Goal: Task Accomplishment & Management: Use online tool/utility

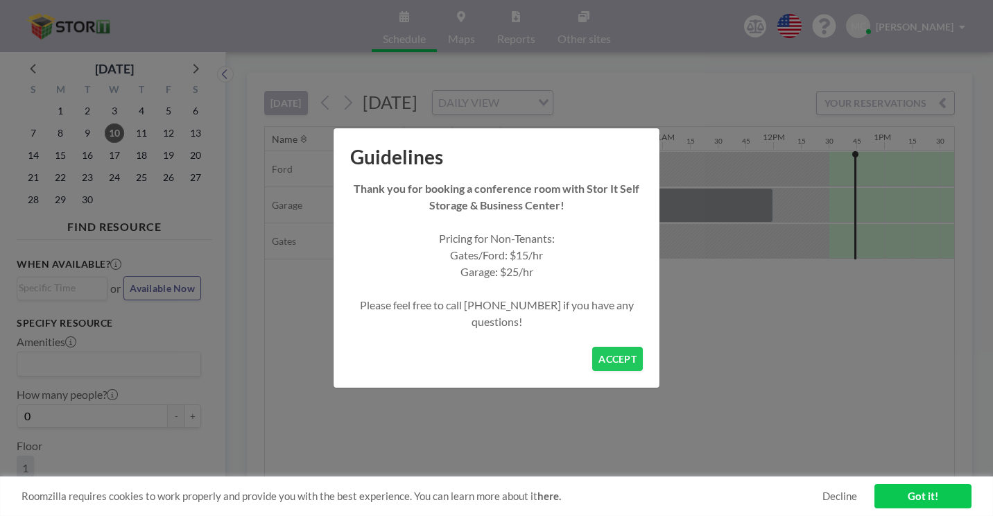
scroll to position [0, 1104]
click at [592, 347] on button "ACCEPT" at bounding box center [617, 359] width 51 height 24
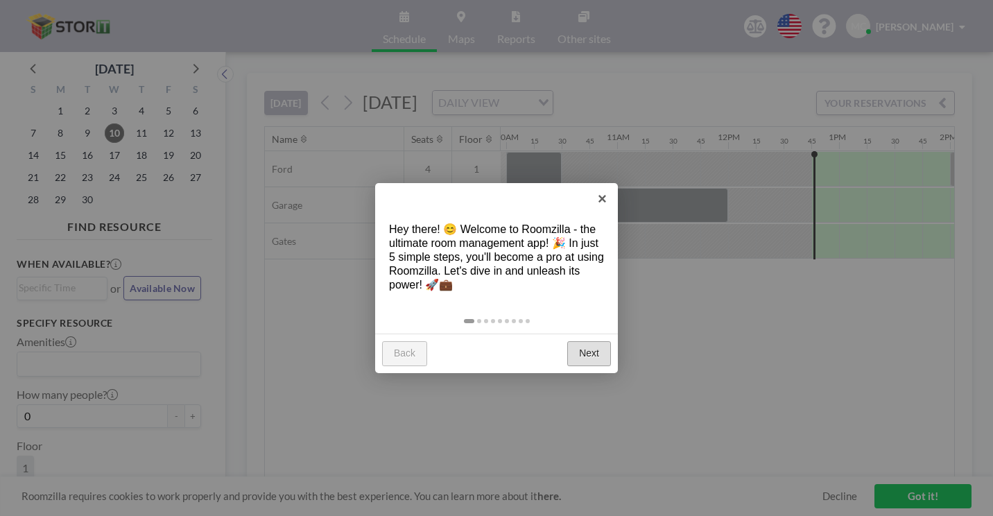
click at [595, 341] on link "Next" at bounding box center [589, 353] width 44 height 25
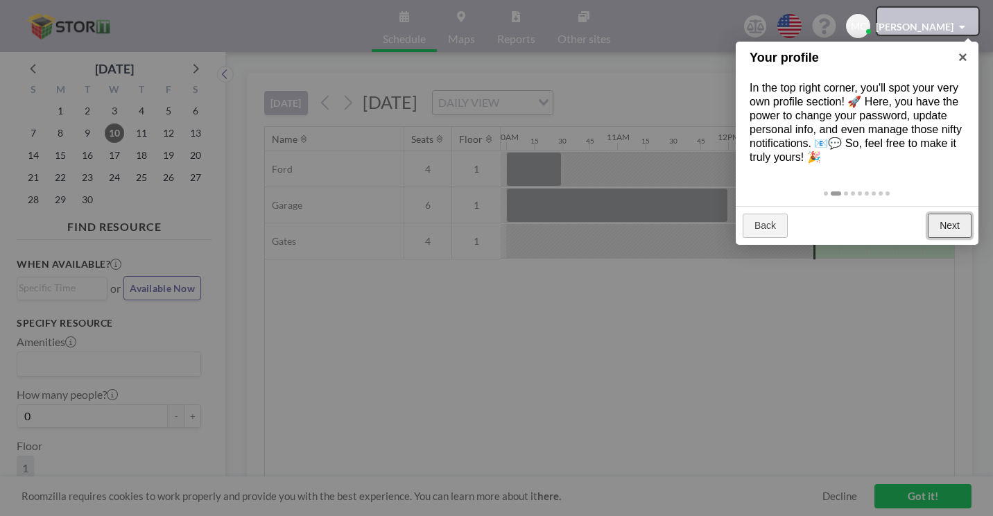
click at [939, 214] on link "Next" at bounding box center [950, 226] width 44 height 25
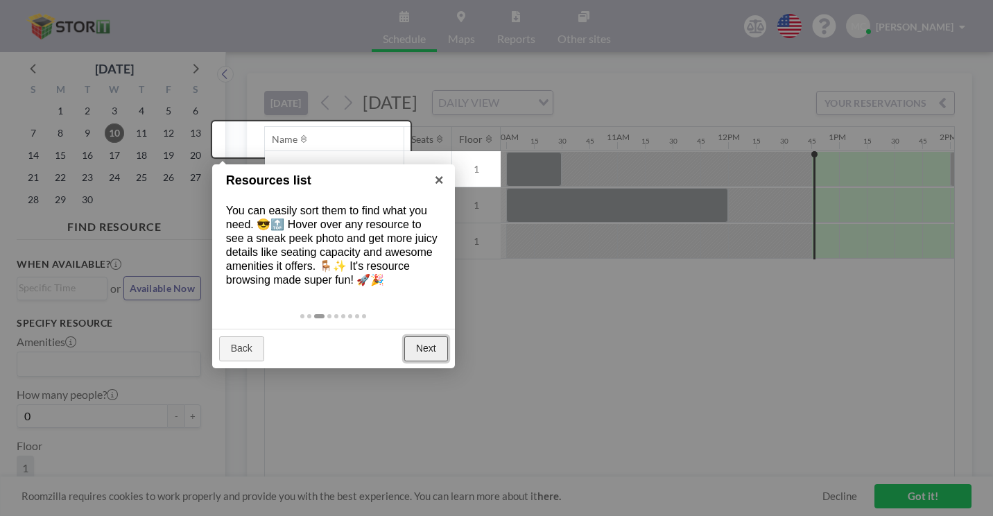
click at [427, 336] on link "Next" at bounding box center [426, 348] width 44 height 25
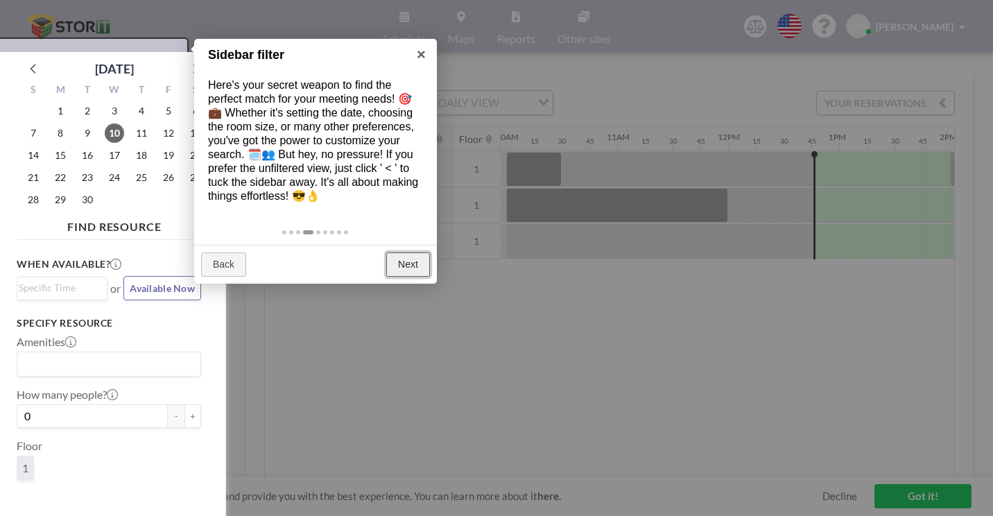
scroll to position [3, 0]
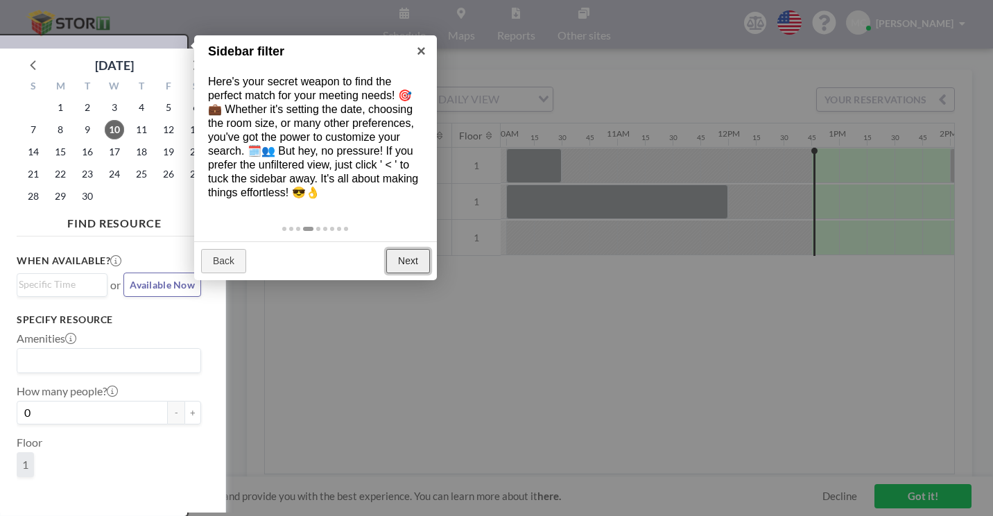
click at [404, 249] on link "Next" at bounding box center [408, 261] width 44 height 25
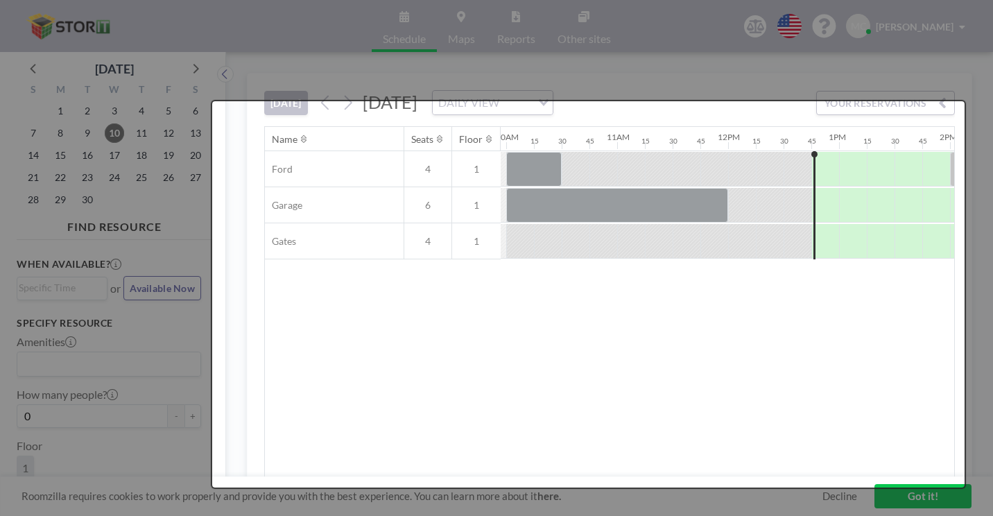
scroll to position [0, 0]
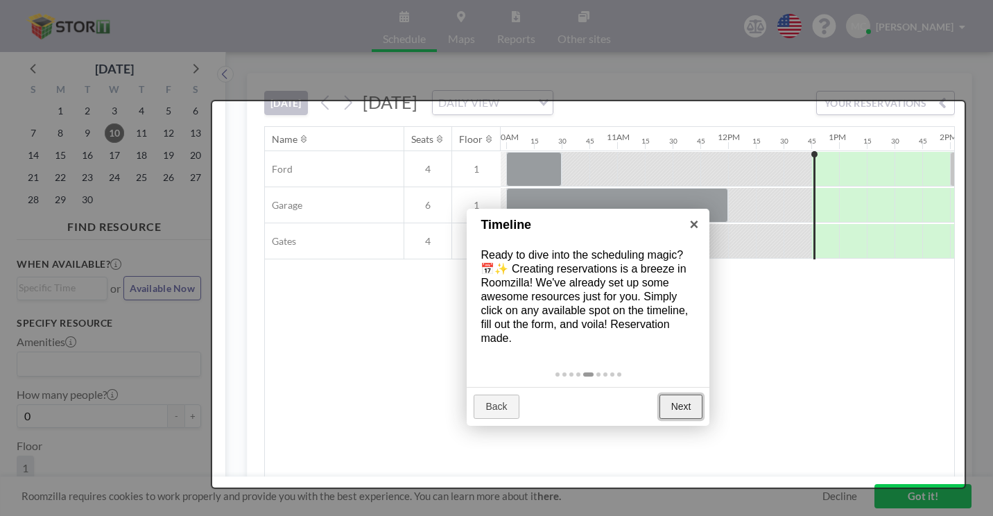
click at [675, 395] on link "Next" at bounding box center [682, 407] width 44 height 25
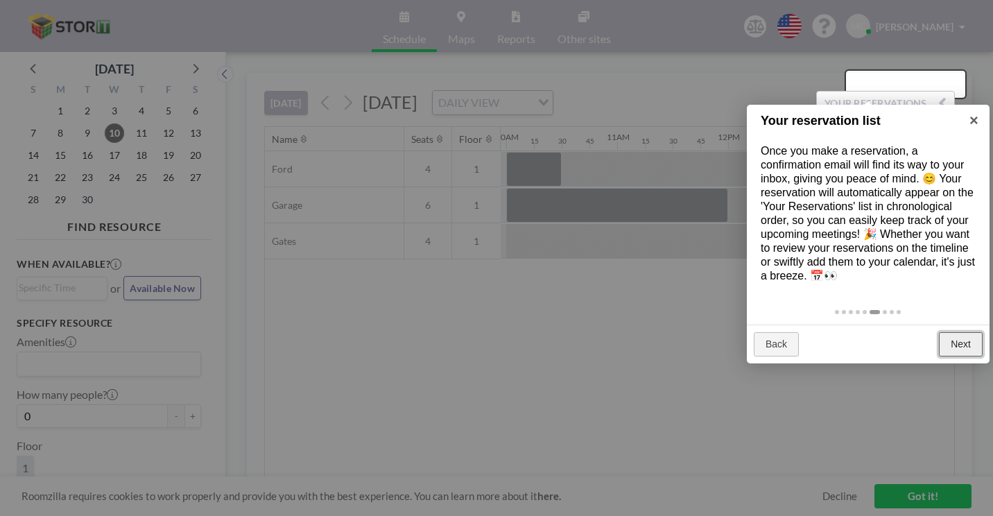
click at [956, 332] on link "Next" at bounding box center [961, 344] width 44 height 25
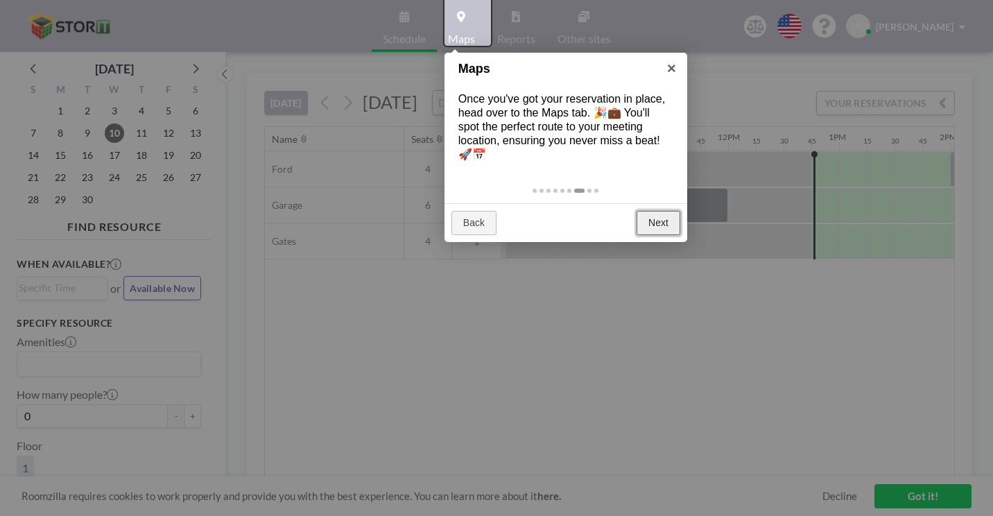
click at [662, 211] on link "Next" at bounding box center [659, 223] width 44 height 25
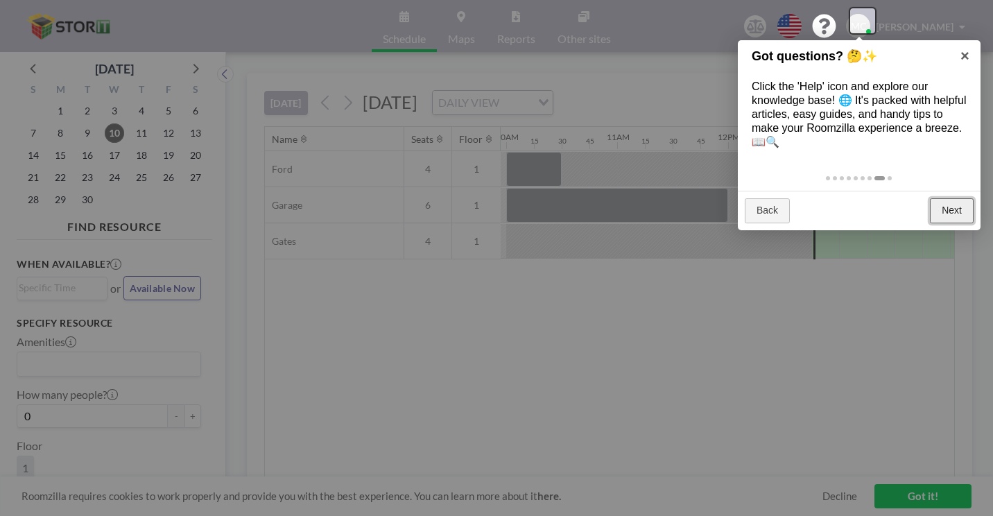
click at [942, 198] on link "Next" at bounding box center [952, 210] width 44 height 25
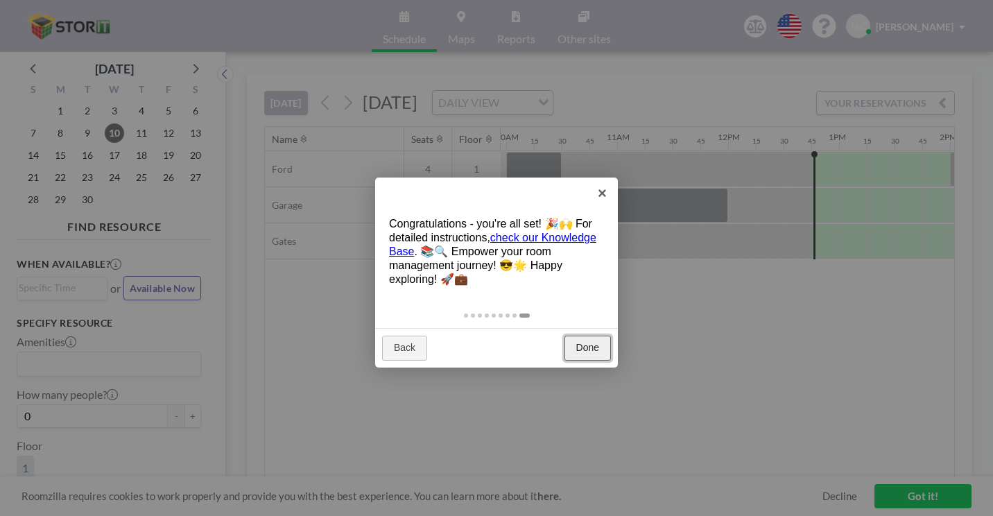
click at [592, 336] on link "Done" at bounding box center [588, 348] width 46 height 25
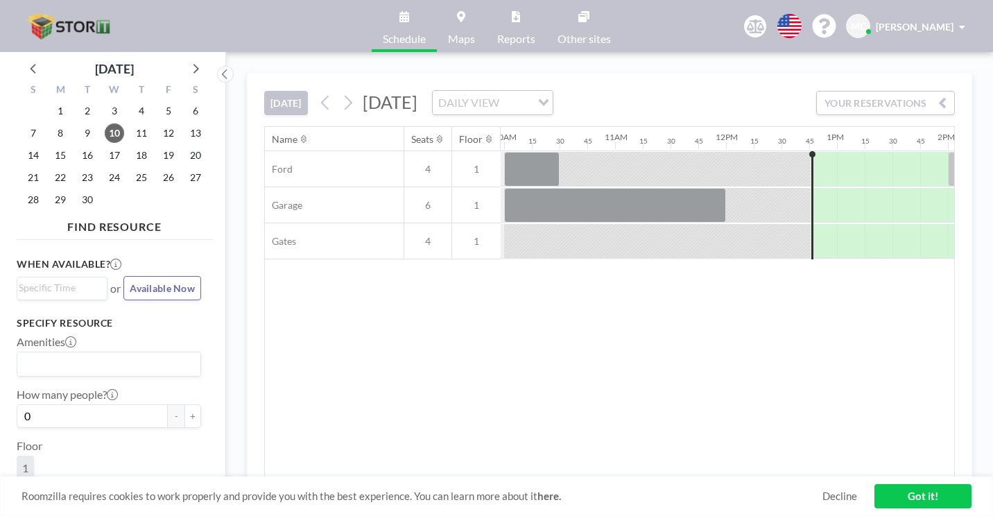
scroll to position [0, 1110]
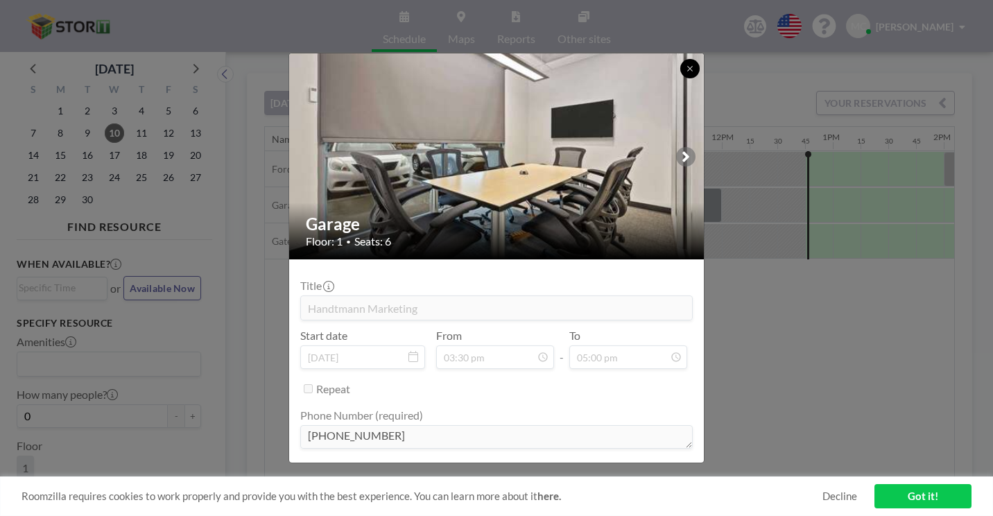
click at [686, 73] on icon at bounding box center [690, 69] width 8 height 8
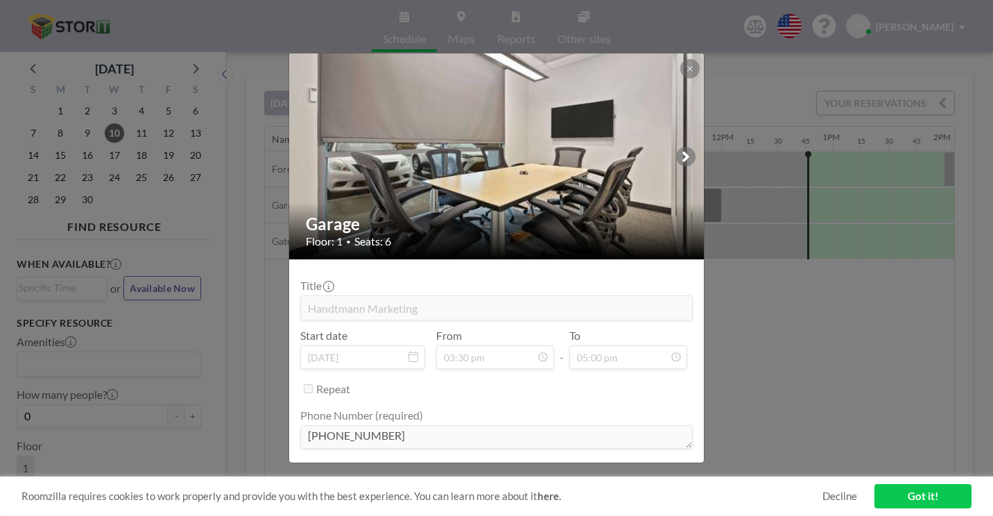
click at [719, 166] on div "Garage Floor: 1 • Seats: 6 Title Handtmann Marketing Start date [DATE] From 03:…" at bounding box center [496, 258] width 993 height 516
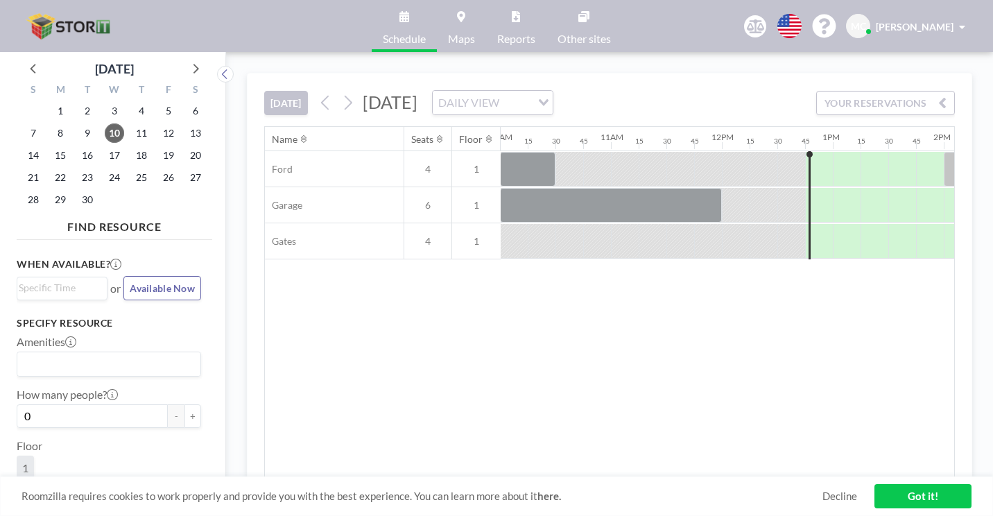
click at [904, 493] on link "Got it!" at bounding box center [923, 496] width 97 height 24
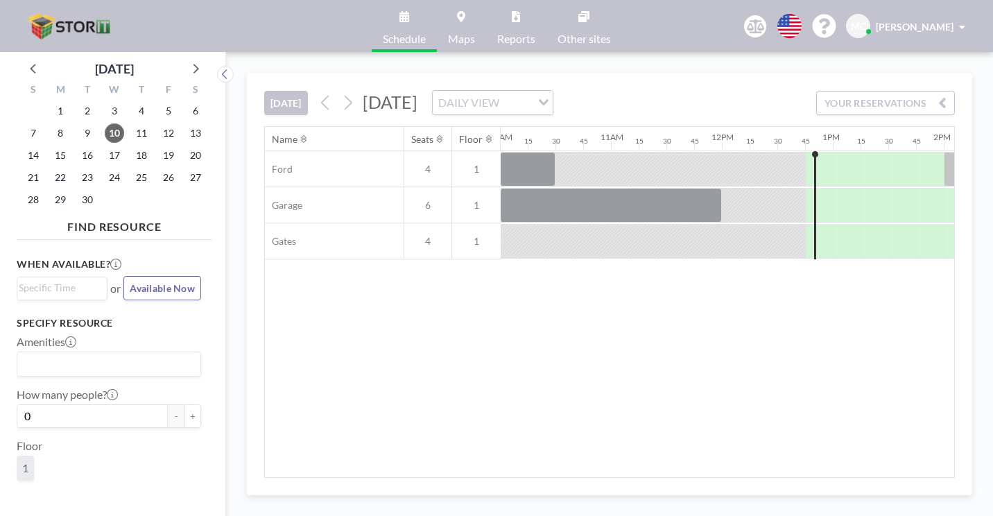
click at [71, 19] on img at bounding box center [70, 26] width 96 height 28
click at [105, 146] on span "17" at bounding box center [114, 155] width 19 height 19
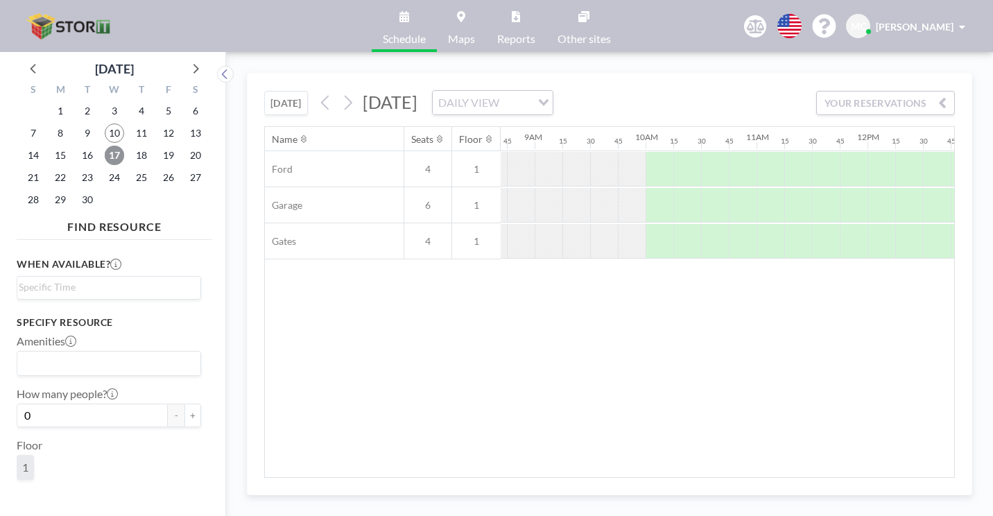
scroll to position [0, 1004]
click at [894, 91] on button "YOUR RESERVATIONS" at bounding box center [885, 103] width 139 height 24
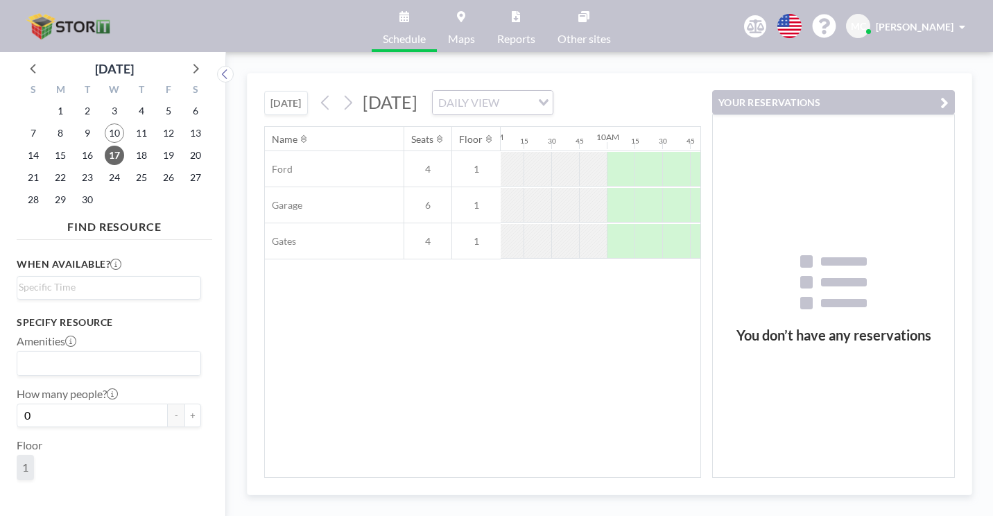
click at [949, 94] on icon "button" at bounding box center [945, 102] width 8 height 17
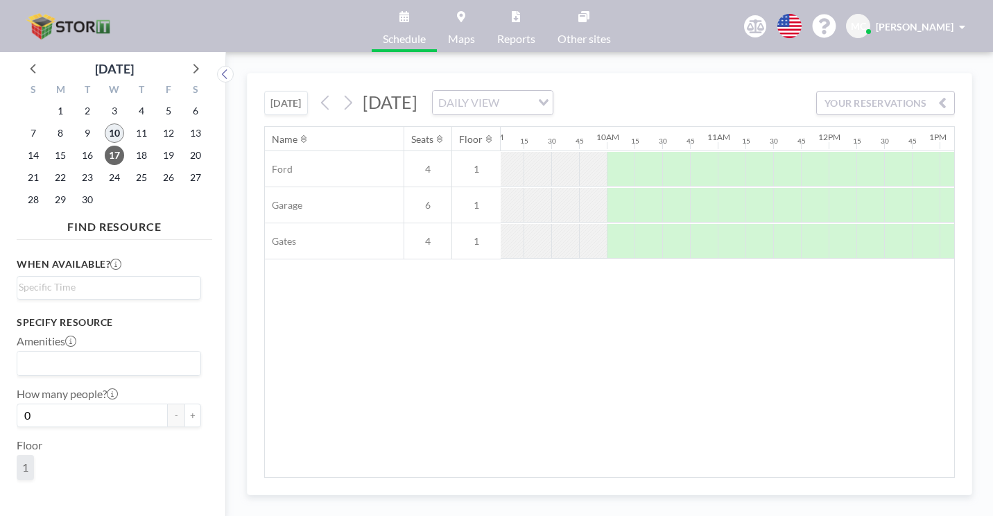
click at [105, 123] on span "10" at bounding box center [114, 132] width 19 height 19
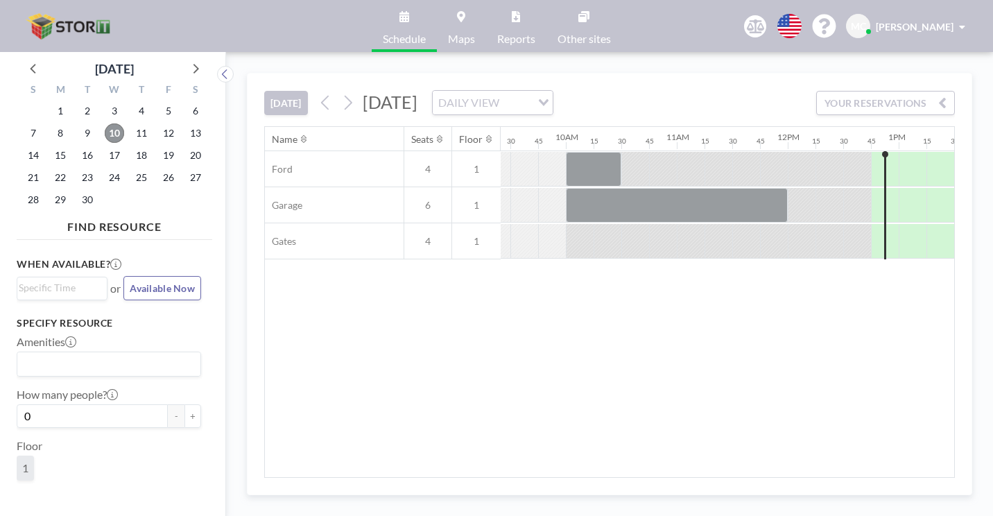
scroll to position [0, 1127]
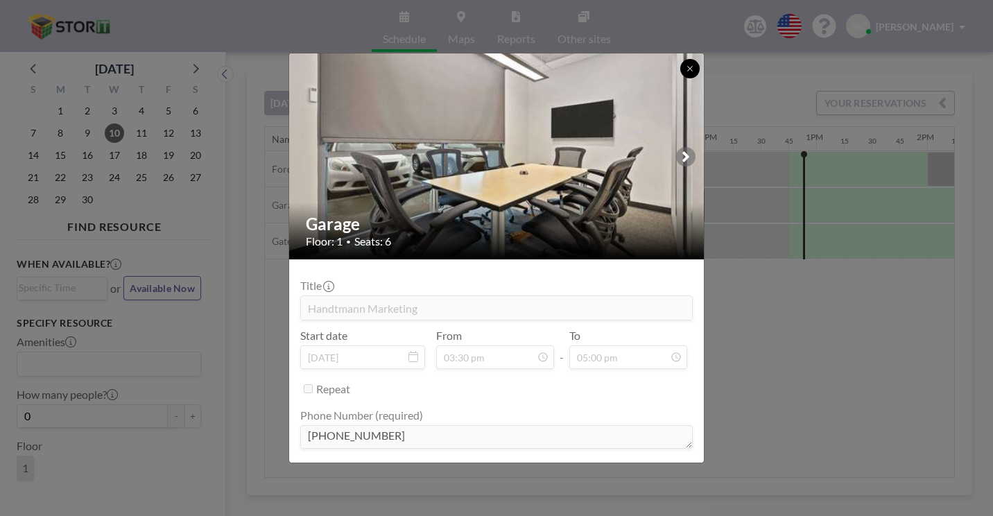
click at [687, 71] on icon at bounding box center [689, 68] width 5 height 5
